Goal: Navigation & Orientation: Find specific page/section

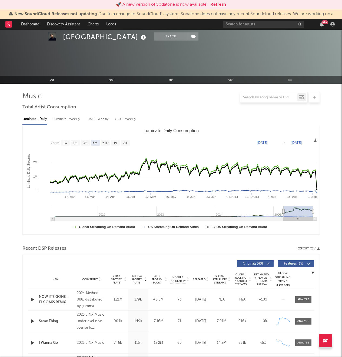
select select "6m"
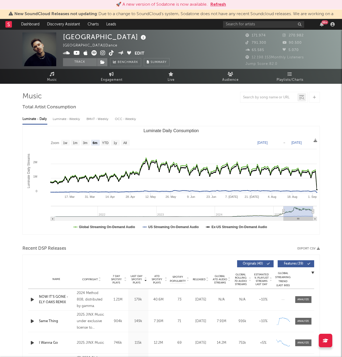
click at [33, 23] on link "Dashboard" at bounding box center [30, 24] width 26 height 11
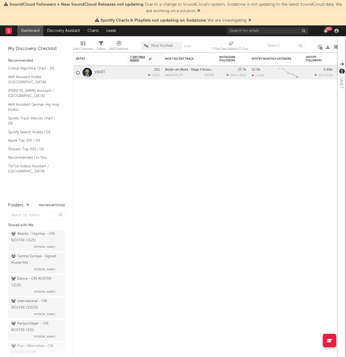
click at [29, 287] on div "Dance - ON ROSTER CE ( 31 )" at bounding box center [35, 282] width 49 height 13
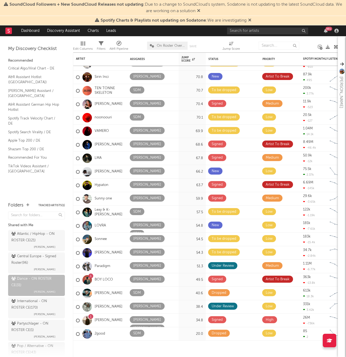
click at [32, 238] on div "Atlantic / HipHop - ON ROSTER CE ( 21 )" at bounding box center [35, 237] width 49 height 13
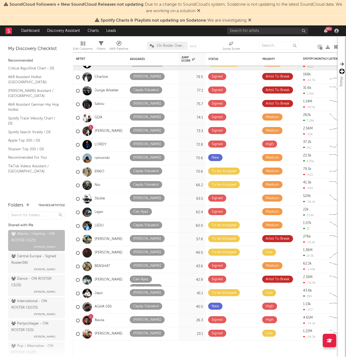
click at [249, 21] on icon at bounding box center [249, 20] width 3 height 4
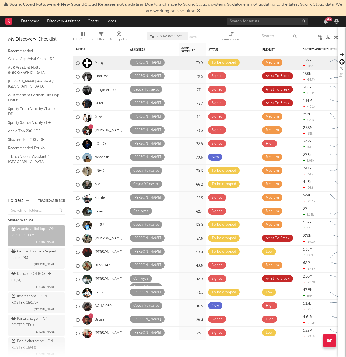
click at [201, 11] on icon at bounding box center [198, 10] width 3 height 4
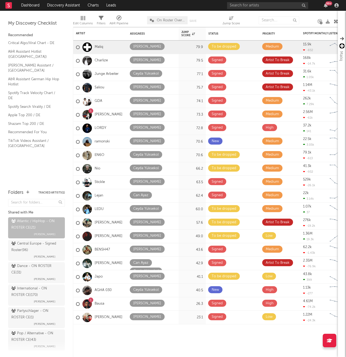
scroll to position [9, 0]
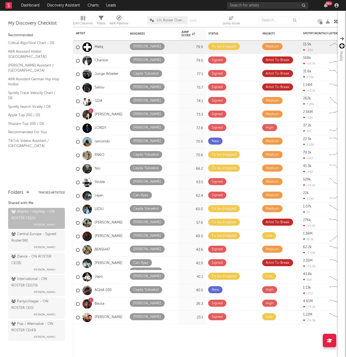
click at [36, 328] on div "Pop / Alternative - ON ROSTER CE ( 43 )" at bounding box center [35, 327] width 49 height 13
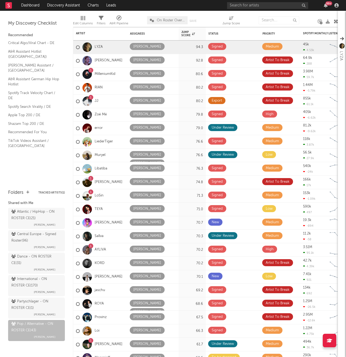
click at [26, 264] on div "Dance - ON ROSTER CE ( 31 )" at bounding box center [35, 260] width 49 height 13
